Goal: Task Accomplishment & Management: Use online tool/utility

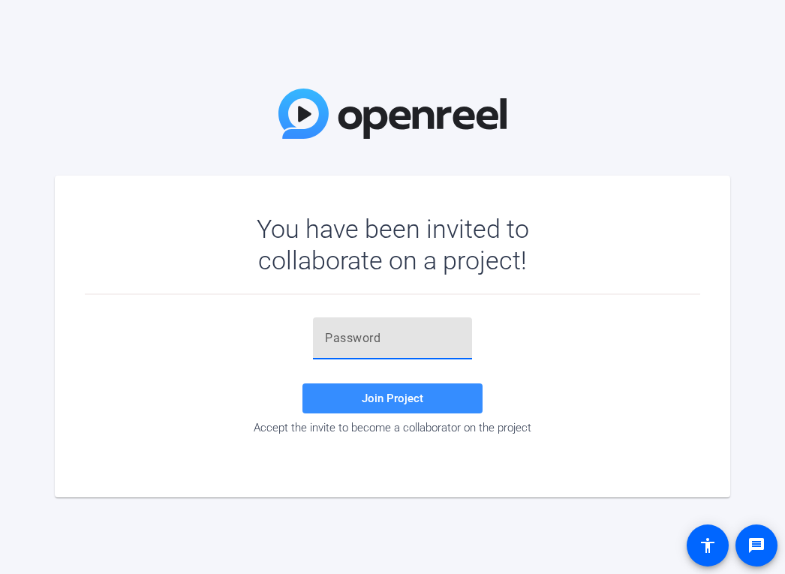
click at [396, 337] on input "text" at bounding box center [392, 338] width 135 height 18
paste input "JFbiYA"
type input "JFbiYA"
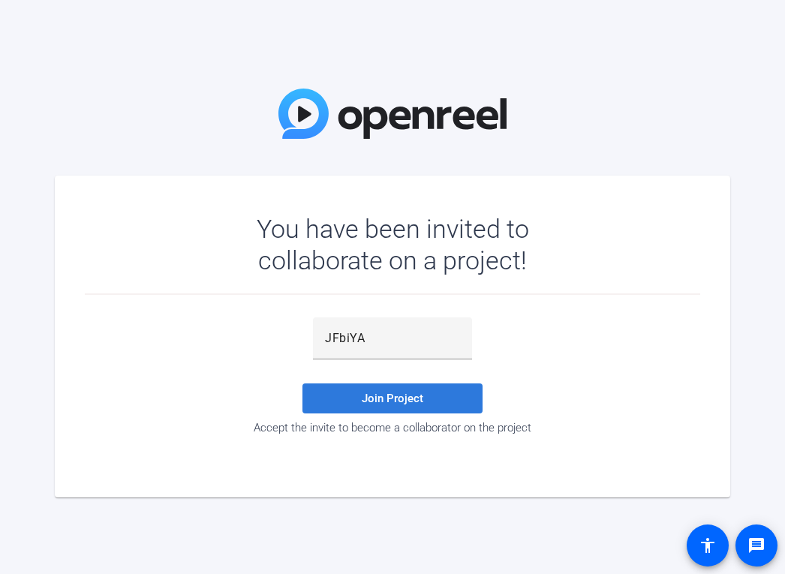
click at [364, 400] on span "Join Project" at bounding box center [393, 399] width 62 height 14
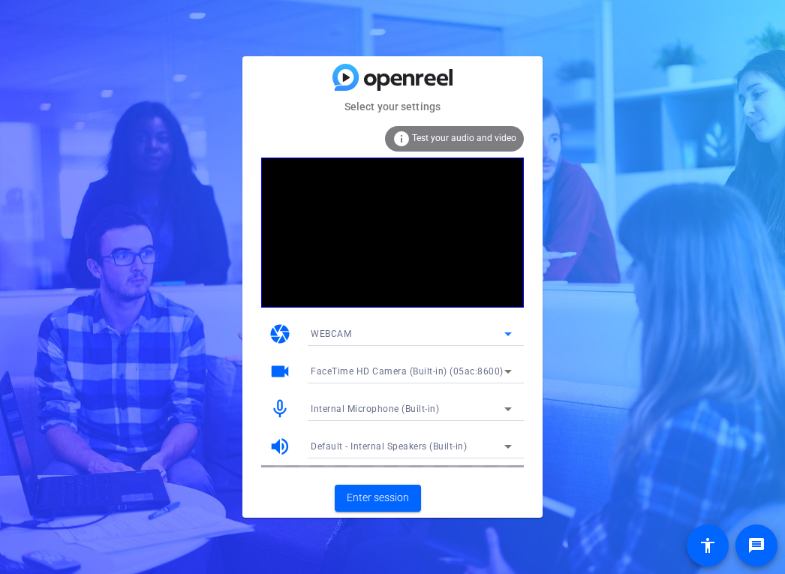
click at [501, 334] on icon at bounding box center [508, 334] width 18 height 18
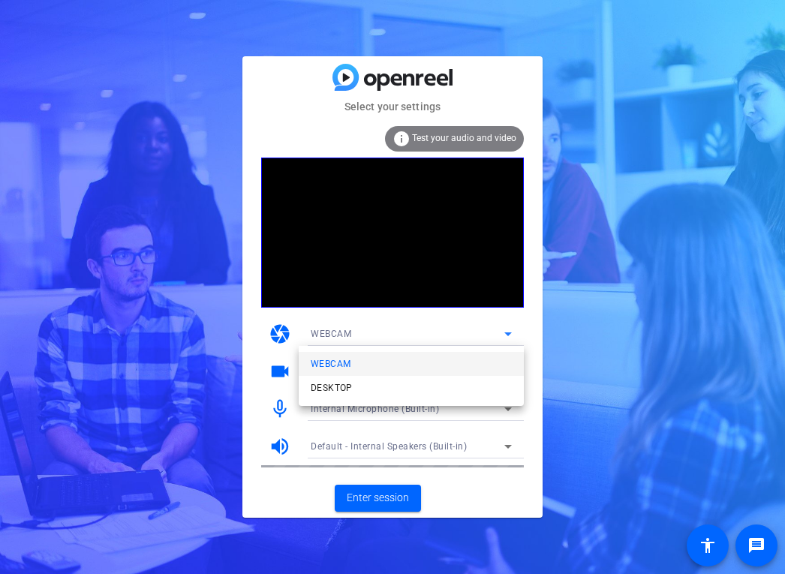
click at [529, 330] on div at bounding box center [392, 287] width 785 height 574
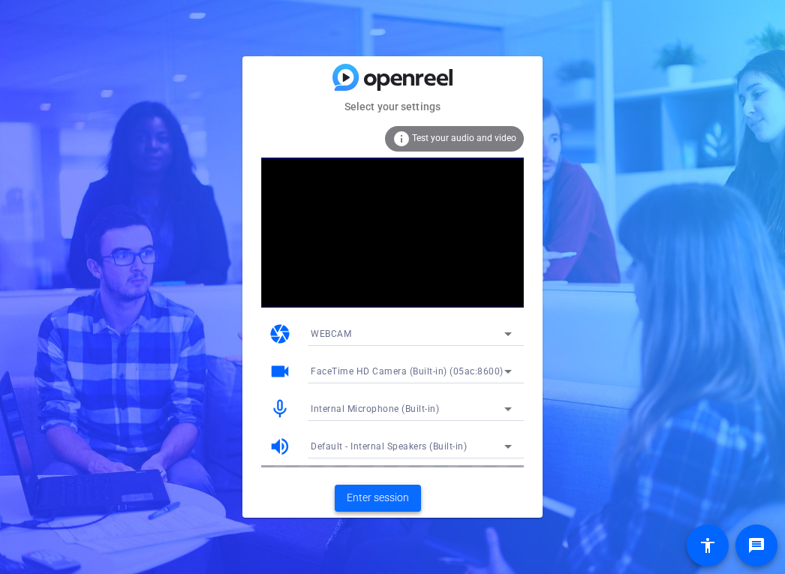
click at [359, 496] on span "Enter session" at bounding box center [378, 498] width 62 height 16
